Goal: Transaction & Acquisition: Purchase product/service

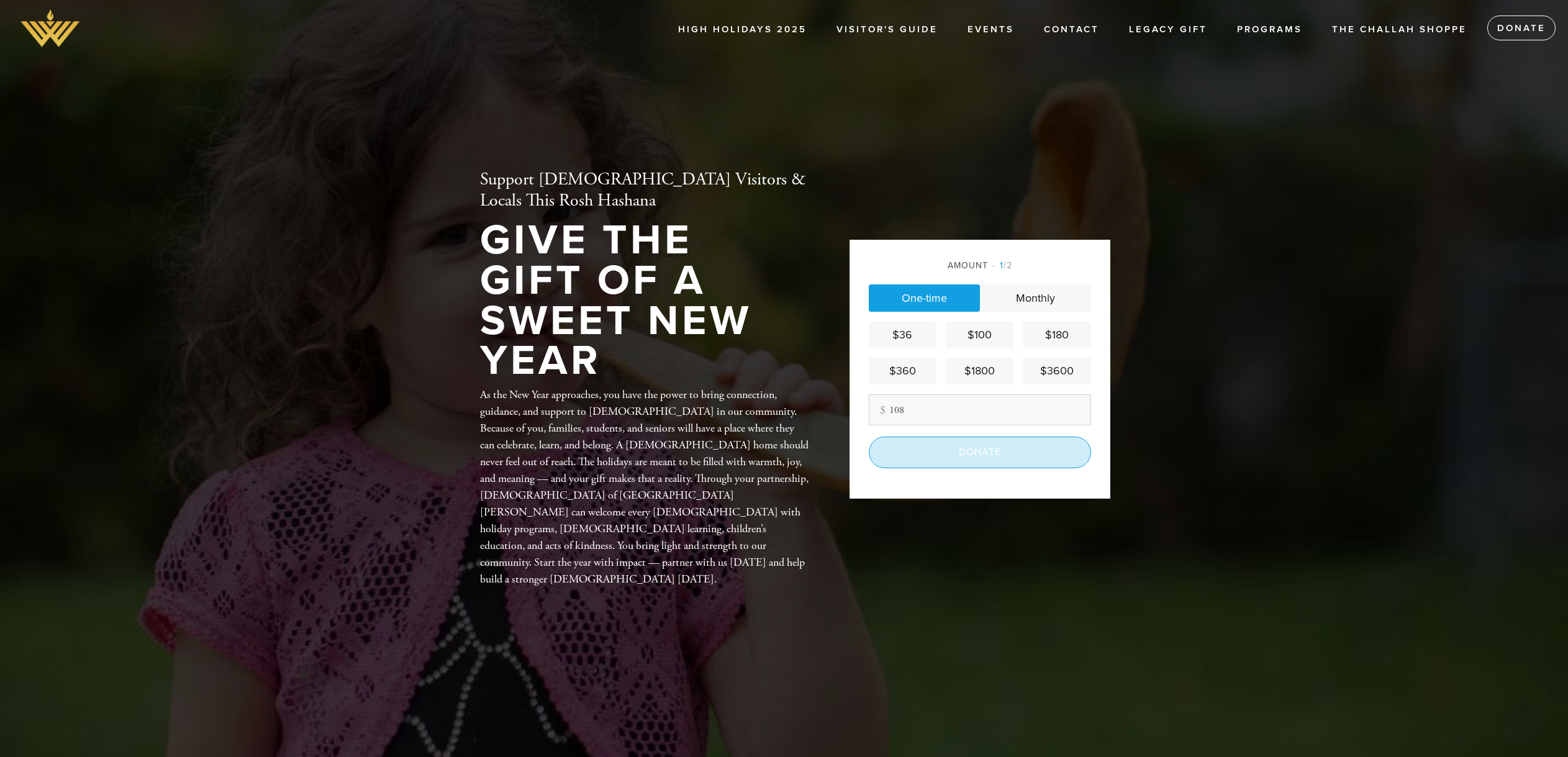
type input "108"
click at [1045, 447] on input "Donate" at bounding box center [980, 451] width 222 height 31
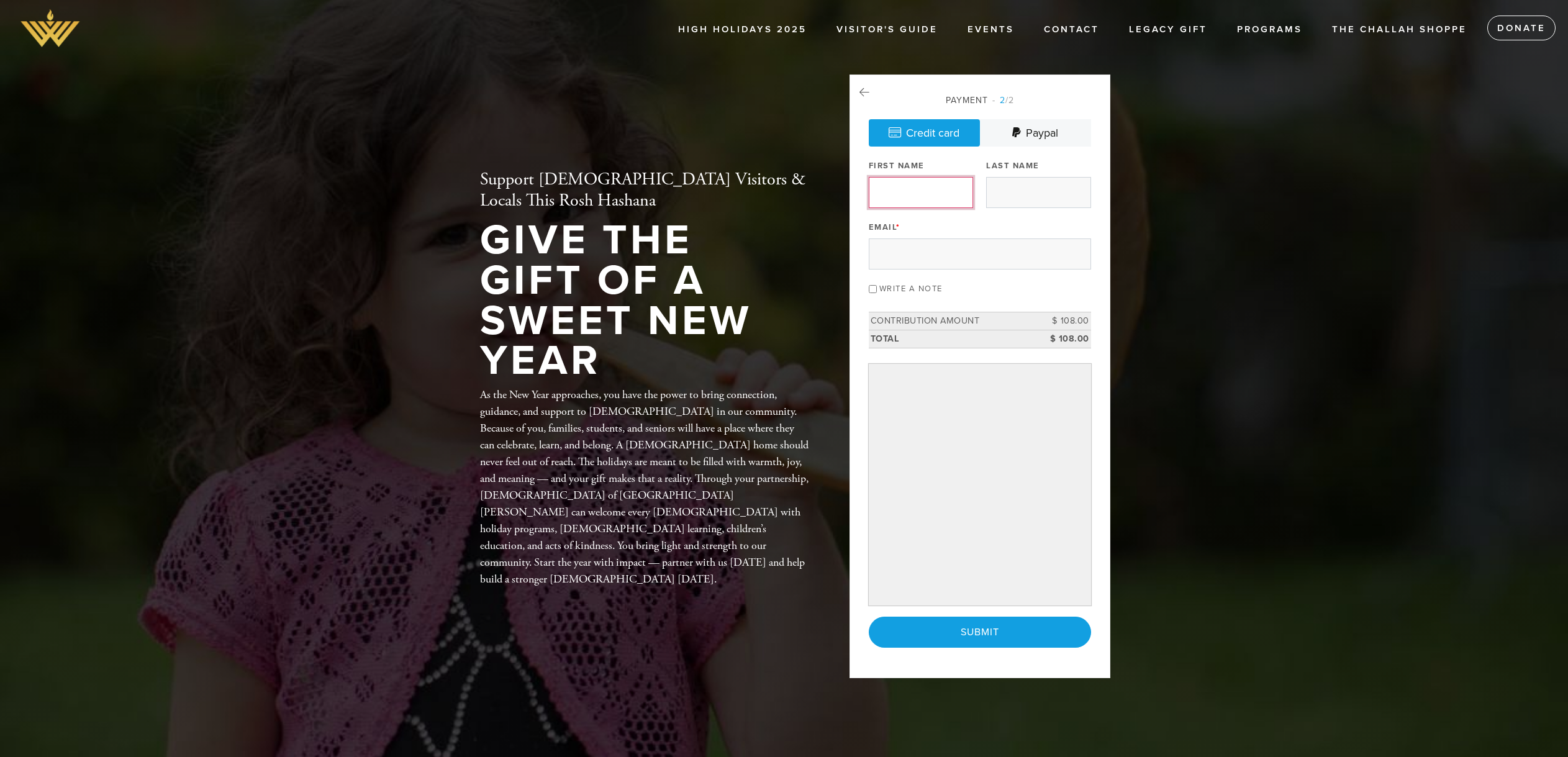
click at [912, 196] on input "First Name" at bounding box center [921, 192] width 104 height 31
type input "Dean"
type input "Moses"
type input "dmoses18@gmail.com"
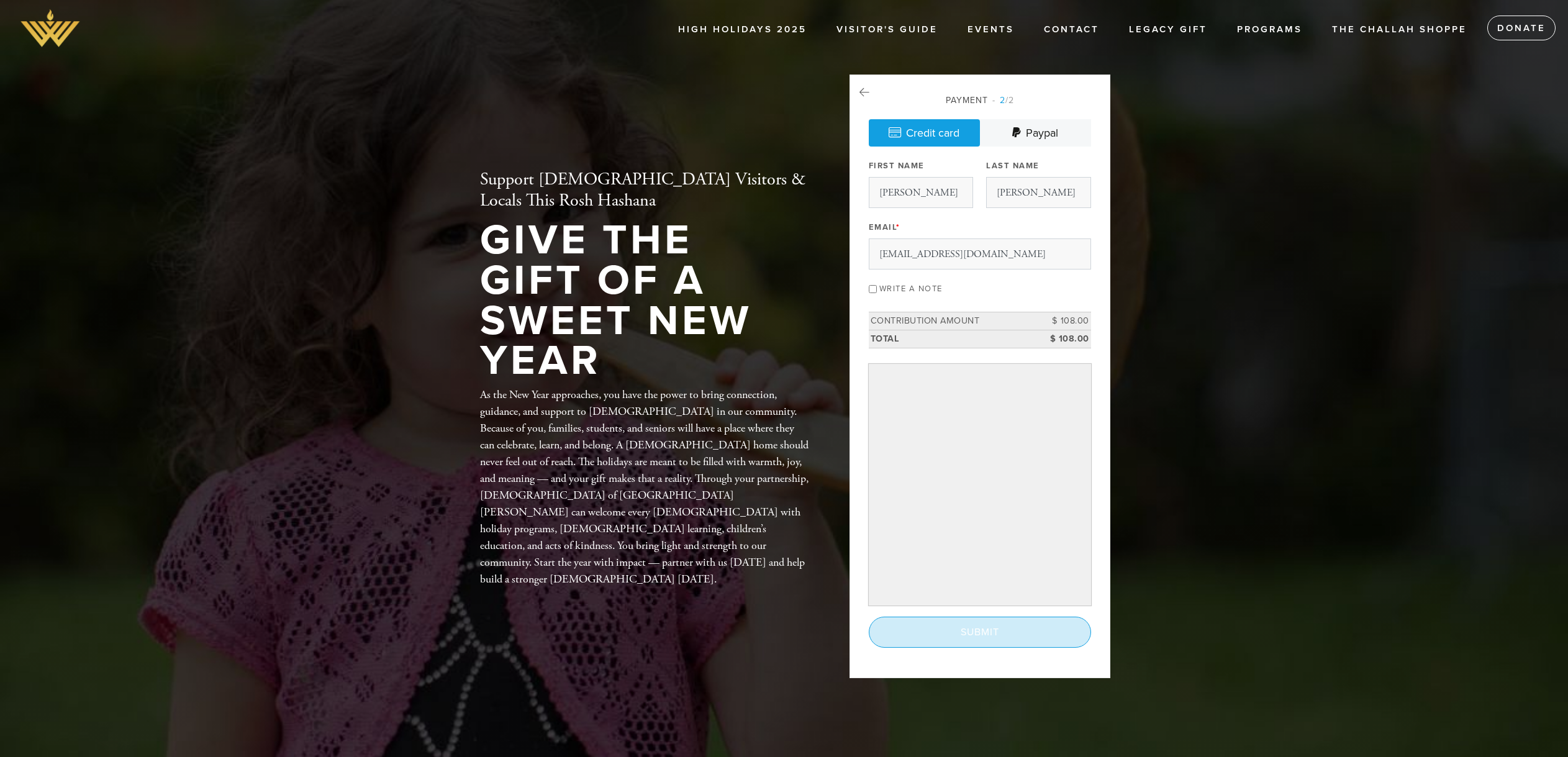
click at [962, 629] on input "Submit" at bounding box center [980, 631] width 222 height 31
